Goal: Information Seeking & Learning: Learn about a topic

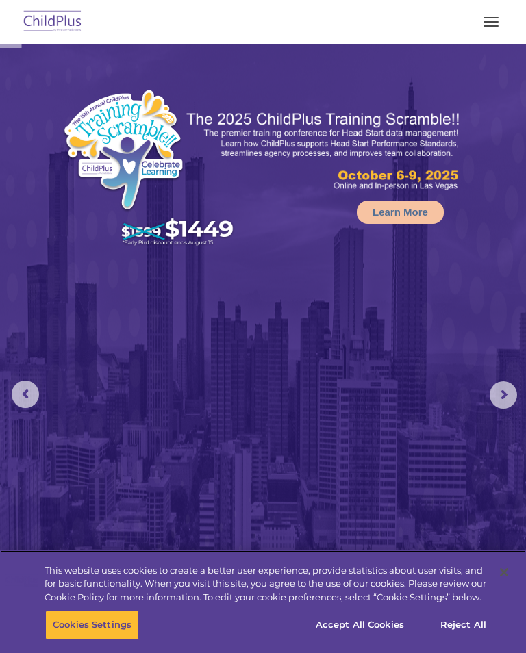
select select "MEDIUM"
click at [357, 620] on button "Accept All Cookies" at bounding box center [359, 625] width 103 height 29
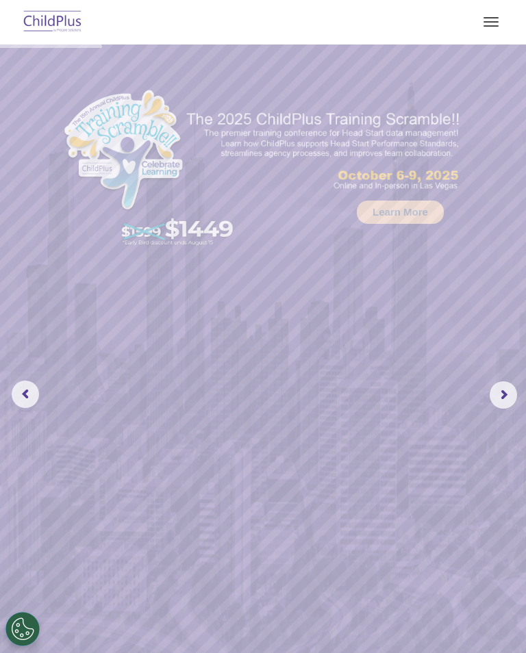
click at [498, 17] on span "button" at bounding box center [490, 17] width 15 height 1
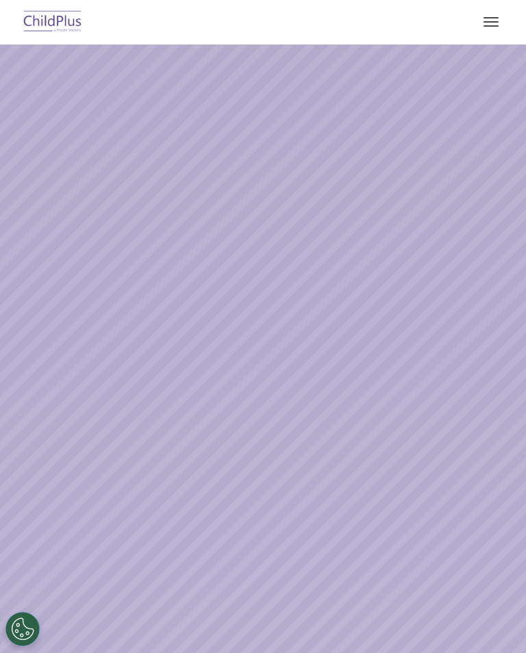
select select "MEDIUM"
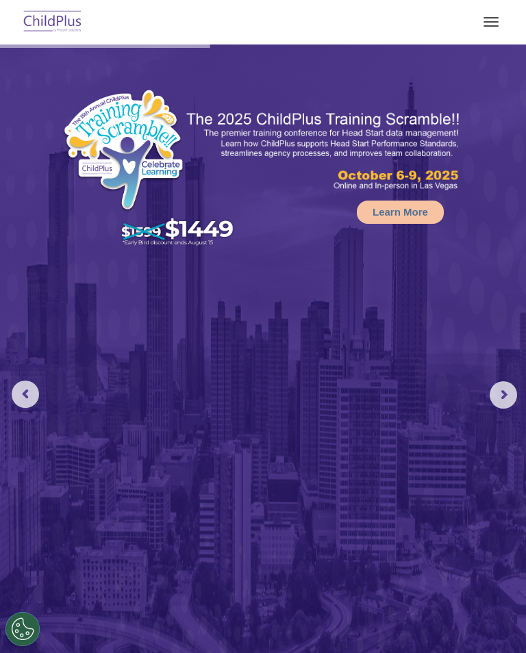
click at [503, 25] on button "button" at bounding box center [491, 22] width 29 height 22
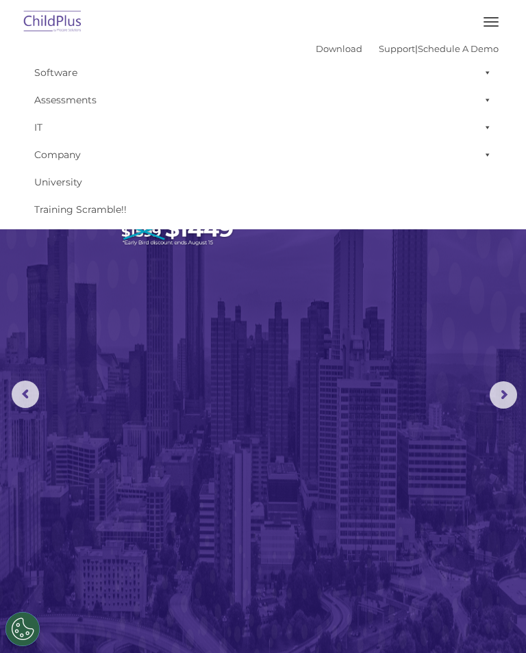
click at [496, 22] on span "button" at bounding box center [490, 21] width 15 height 1
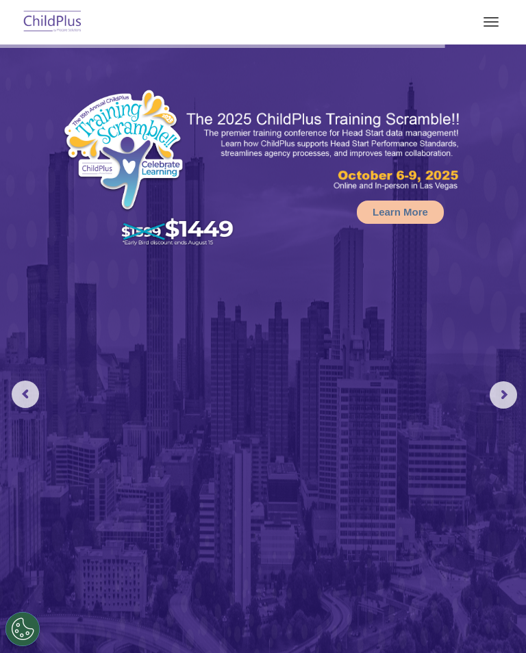
click at [494, 18] on span "button" at bounding box center [490, 17] width 15 height 1
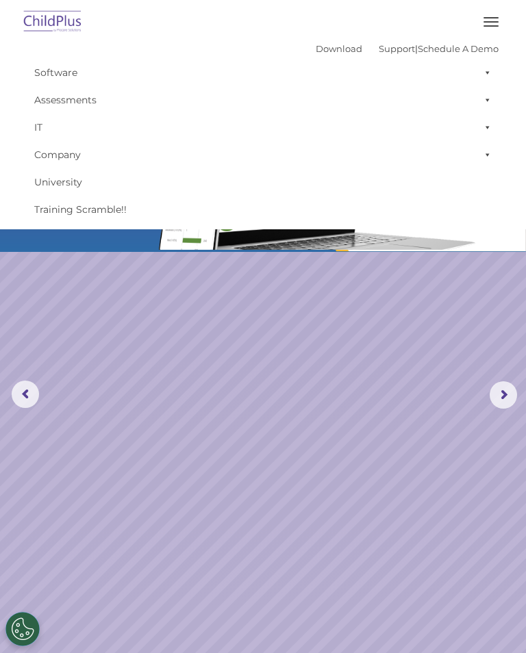
click at [61, 70] on link "Software" at bounding box center [262, 72] width 471 height 27
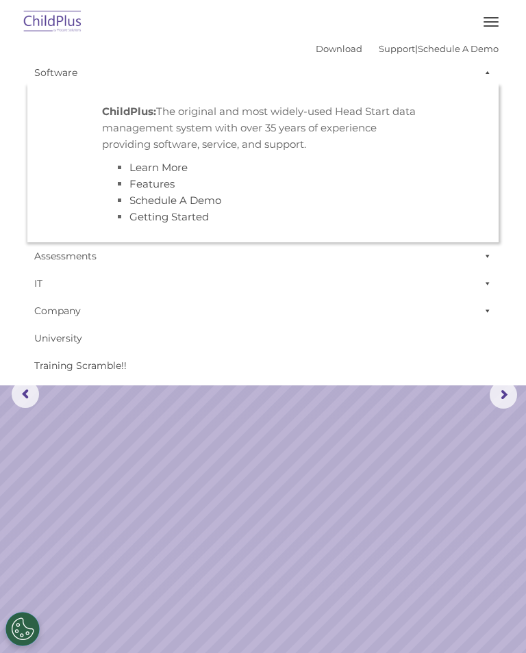
click at [268, 263] on link "Assessments" at bounding box center [262, 255] width 471 height 27
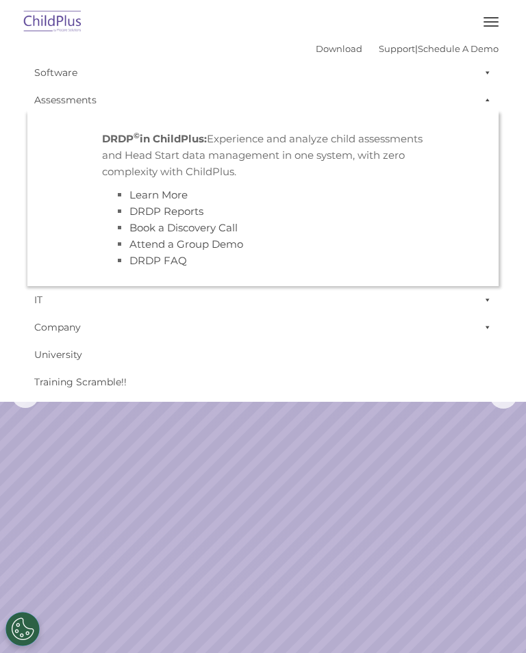
click at [390, 444] on rs-slide "Request a Demo The Future of ChildPlus is Here! Boost your productivity and str…" at bounding box center [263, 395] width 526 height 701
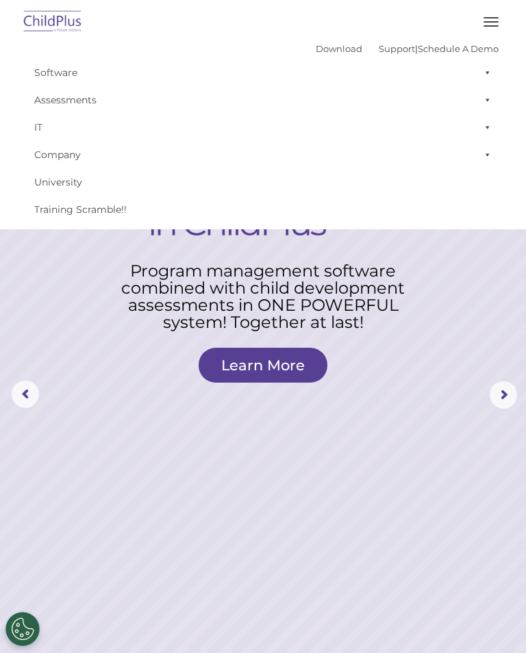
click at [159, 427] on rs-layer at bounding box center [263, 395] width 526 height 701
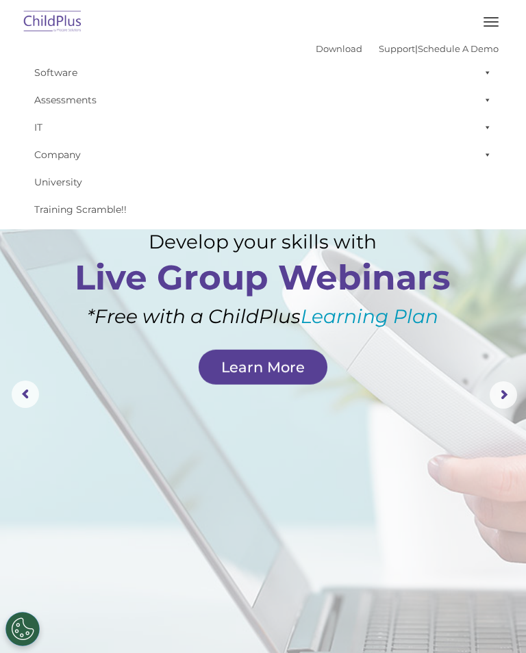
click at [507, 8] on div "Download Support | Schedule A Demo  MENU MENU Software ChildPlus: The original…" at bounding box center [263, 114] width 499 height 218
click at [492, 20] on button "button" at bounding box center [491, 22] width 29 height 22
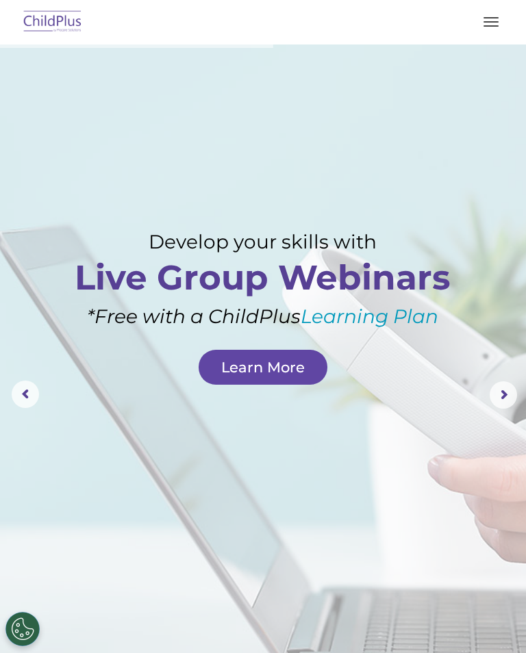
click at [302, 362] on link "Learn More" at bounding box center [263, 367] width 129 height 35
click at [40, 12] on img at bounding box center [53, 22] width 64 height 32
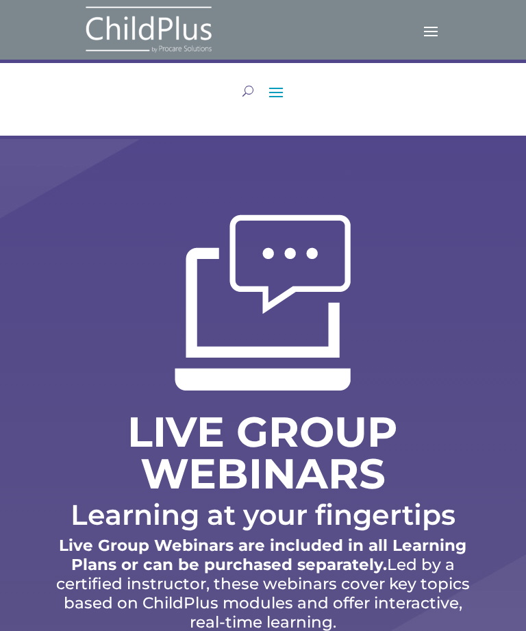
click at [282, 89] on span at bounding box center [276, 92] width 22 height 22
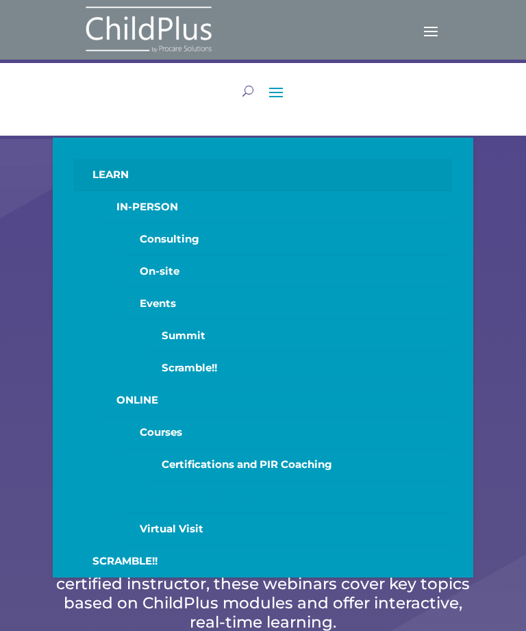
click at [27, 364] on div "LIVE GROUP WEBINARS Learning at your fingertips Live Group Webinars are include…" at bounding box center [263, 425] width 526 height 572
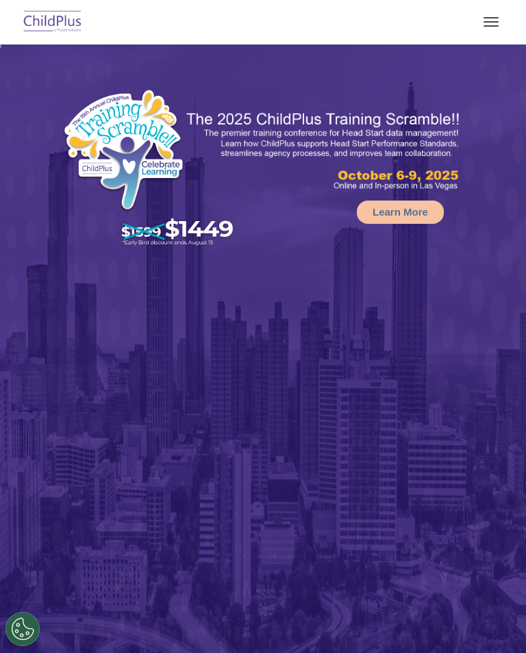
select select "MEDIUM"
click at [498, 393] on rs-arrow at bounding box center [503, 394] width 27 height 27
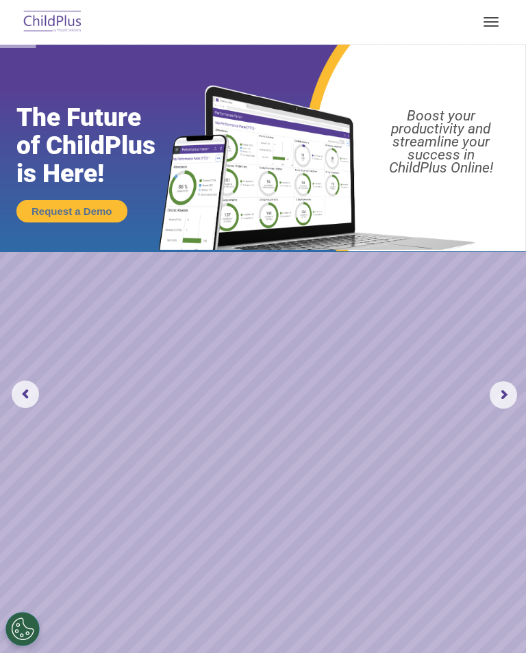
click at [506, 395] on rs-arrow at bounding box center [503, 394] width 27 height 27
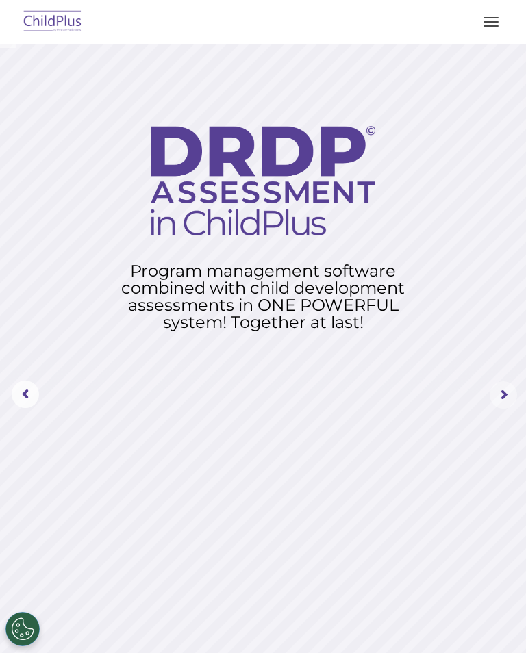
click at [509, 398] on rs-arrow at bounding box center [503, 394] width 27 height 27
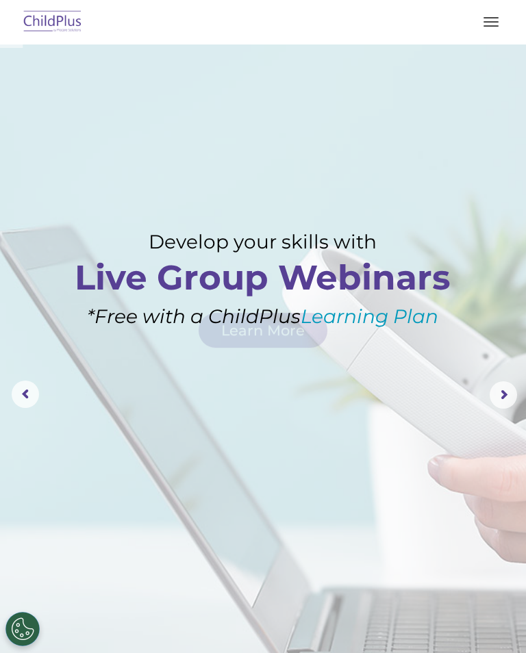
click at [516, 402] on rs-arrow at bounding box center [503, 394] width 27 height 27
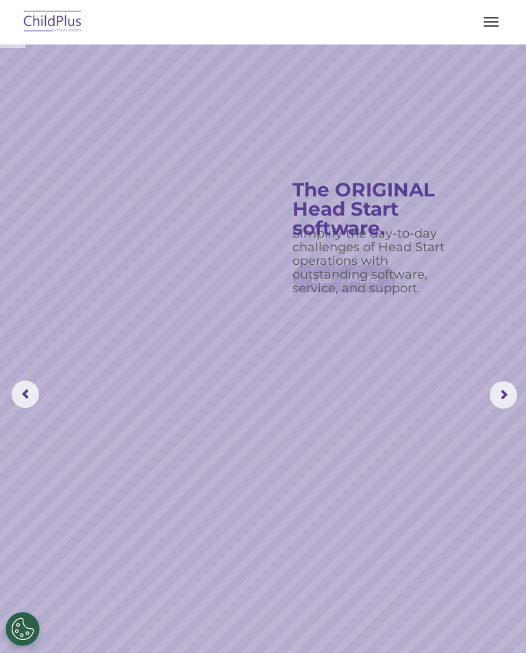
click at [516, 392] on rs-arrow at bounding box center [503, 394] width 27 height 27
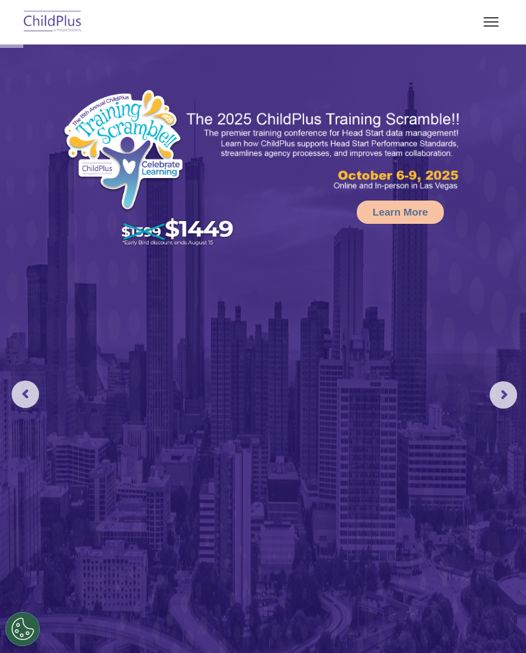
click at [517, 392] on rs-arrow at bounding box center [503, 394] width 27 height 27
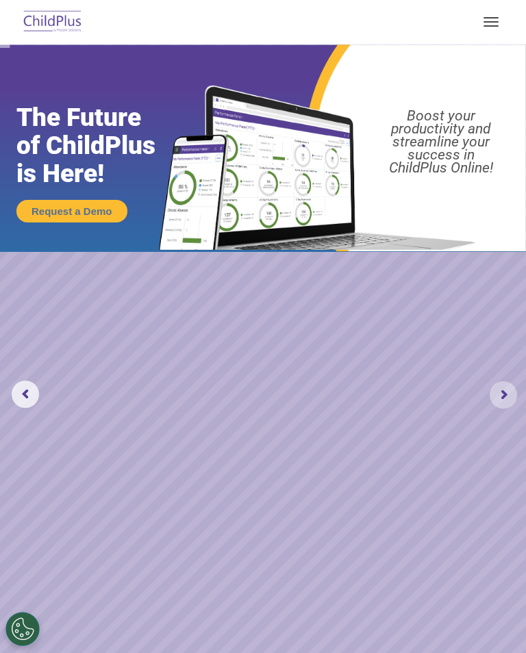
click at [509, 388] on rs-arrow at bounding box center [503, 394] width 27 height 27
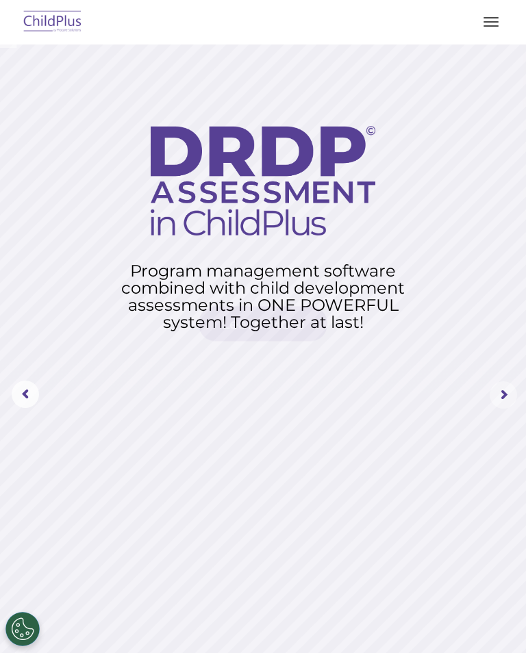
click at [512, 392] on rs-arrow at bounding box center [503, 394] width 27 height 27
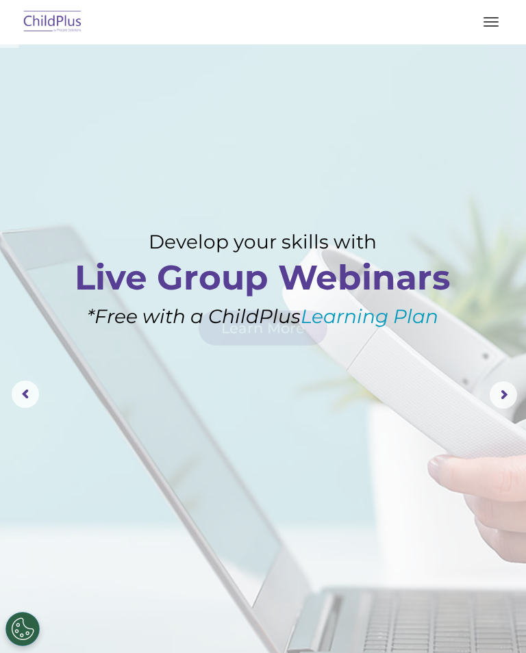
click at [516, 387] on rs-arrow at bounding box center [503, 394] width 27 height 27
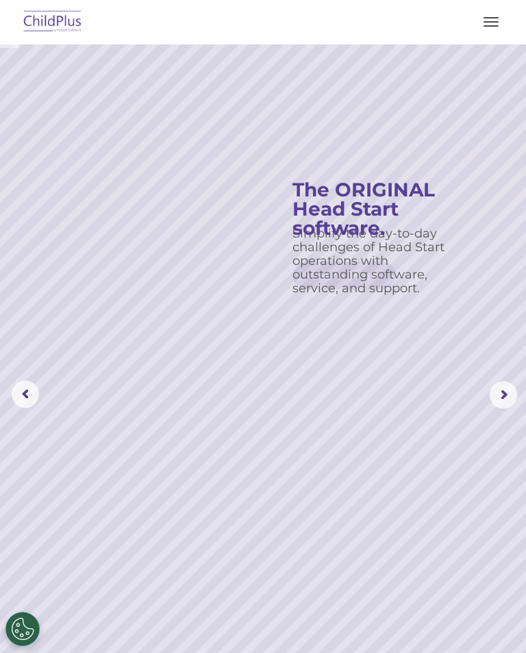
click at [517, 388] on rs-arrow at bounding box center [503, 394] width 27 height 27
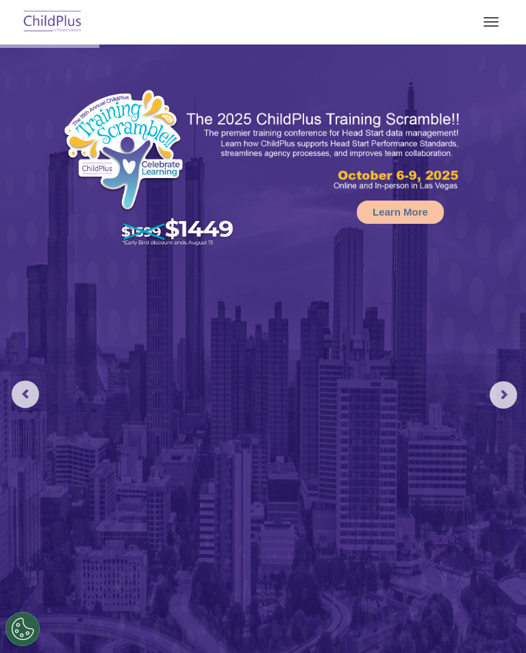
click at [262, 416] on img at bounding box center [263, 391] width 526 height 692
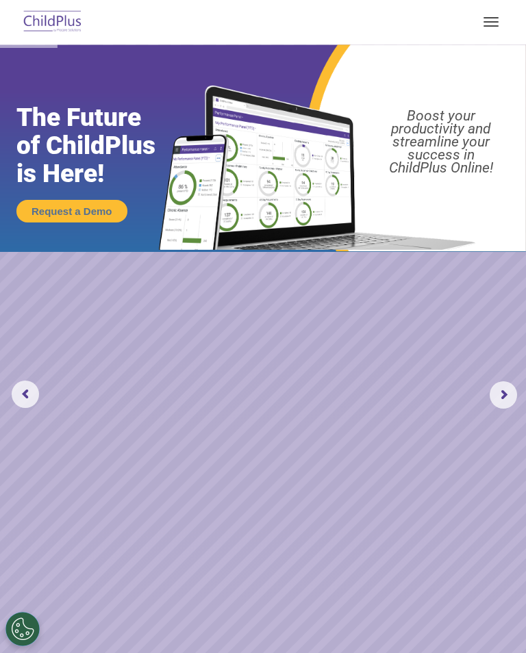
click at [504, 21] on button "button" at bounding box center [491, 22] width 29 height 22
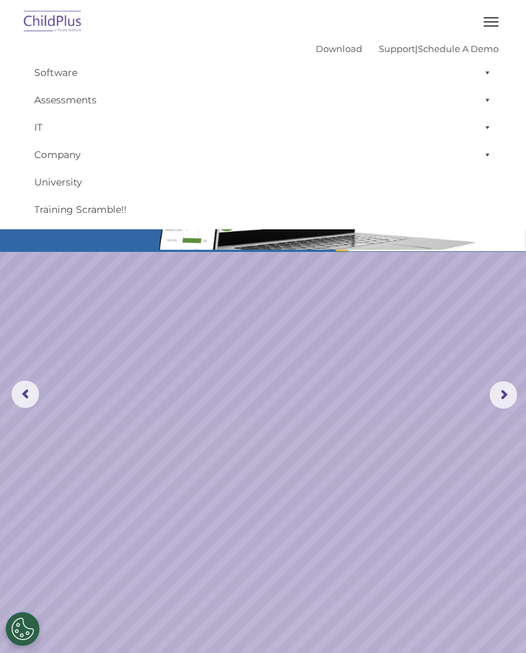
click at [40, 65] on link "Software" at bounding box center [262, 72] width 471 height 27
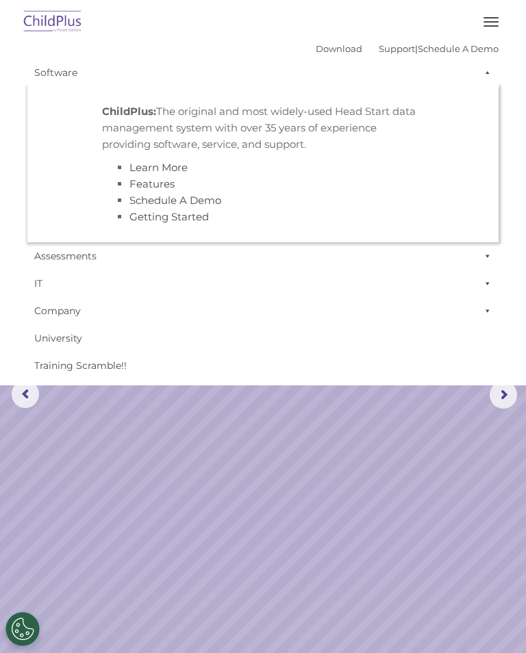
click at [41, 277] on link "IT" at bounding box center [262, 283] width 471 height 27
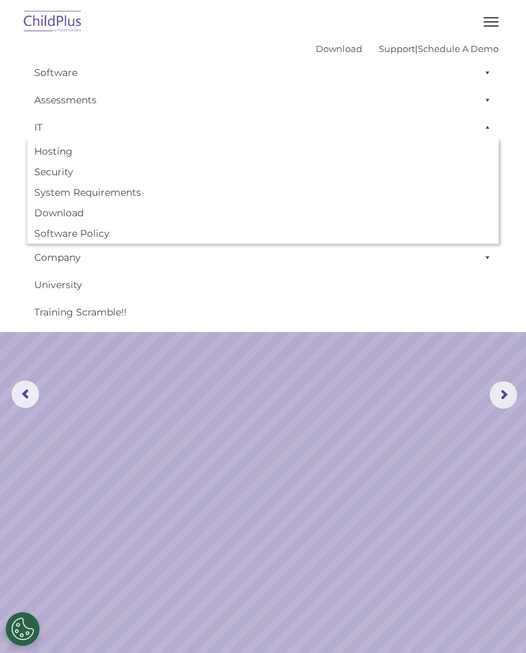
click at [45, 312] on link "Training Scramble!!" at bounding box center [262, 312] width 471 height 27
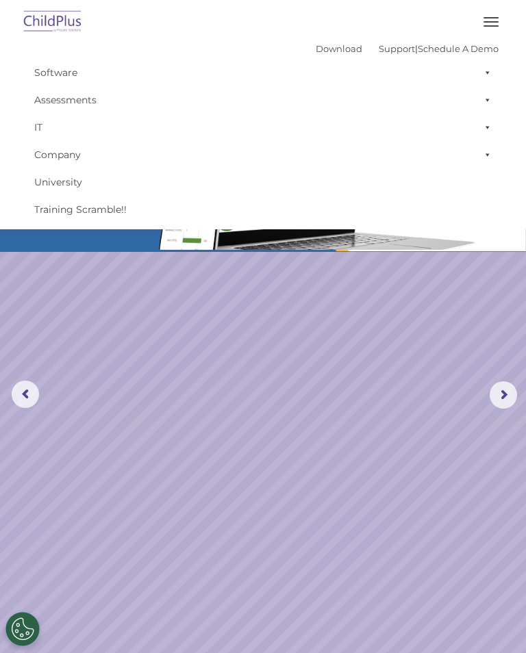
click at [37, 15] on img at bounding box center [53, 22] width 64 height 32
click at [433, 376] on rs-slide "Request a Demo The Future of ChildPlus is Here! Boost your productivity and str…" at bounding box center [263, 395] width 526 height 701
